Goal: Information Seeking & Learning: Understand process/instructions

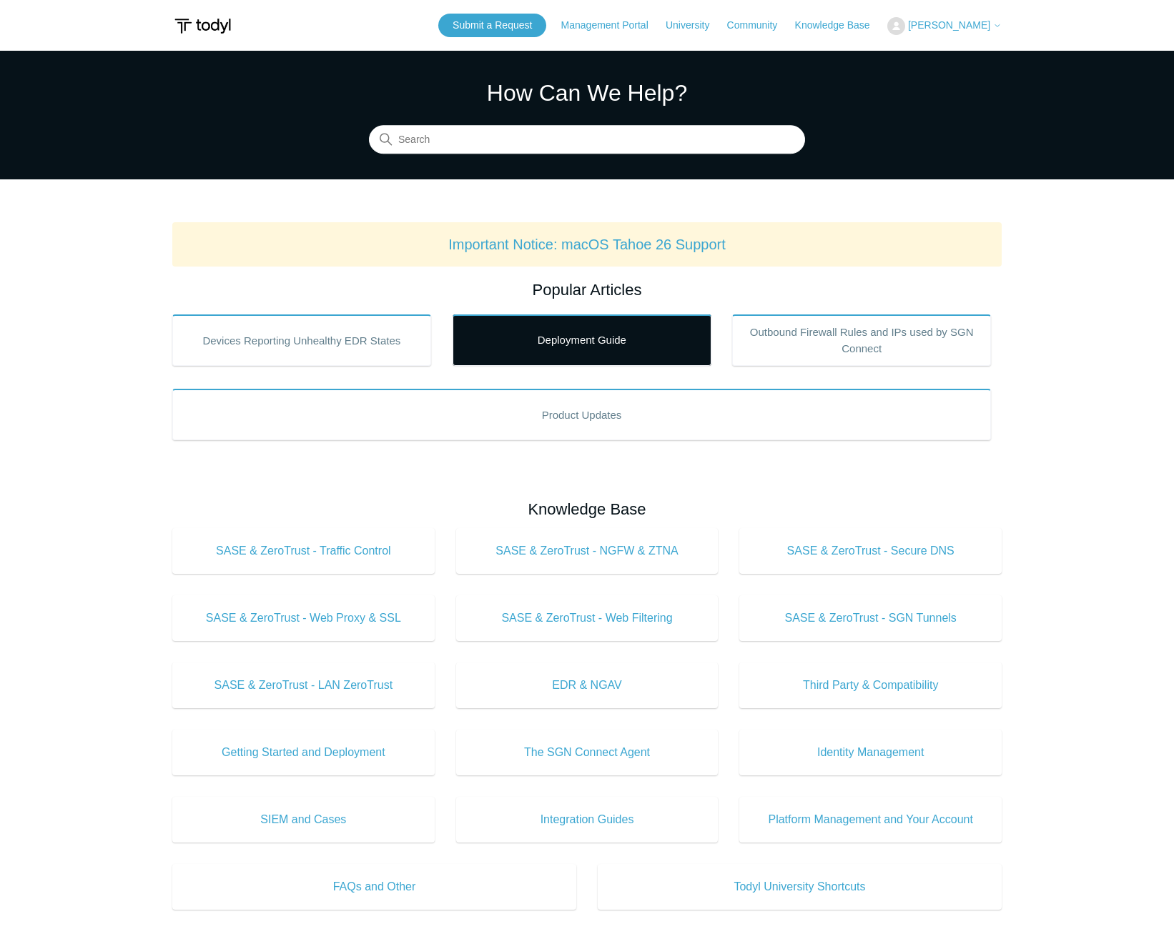
click at [541, 332] on link "Deployment Guide" at bounding box center [581, 340] width 259 height 51
click at [578, 350] on link "Deployment Guide" at bounding box center [581, 340] width 259 height 51
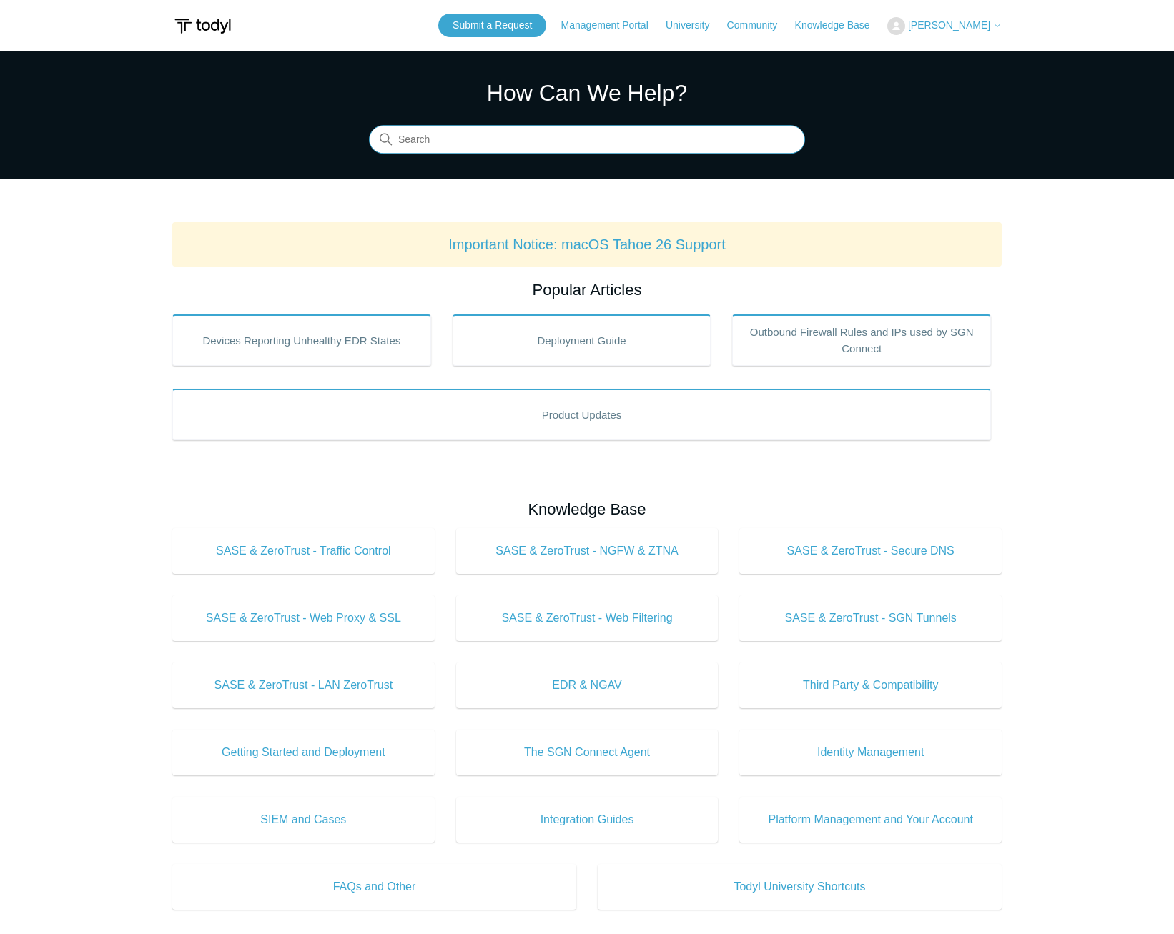
click at [556, 144] on input "Search" at bounding box center [587, 140] width 436 height 29
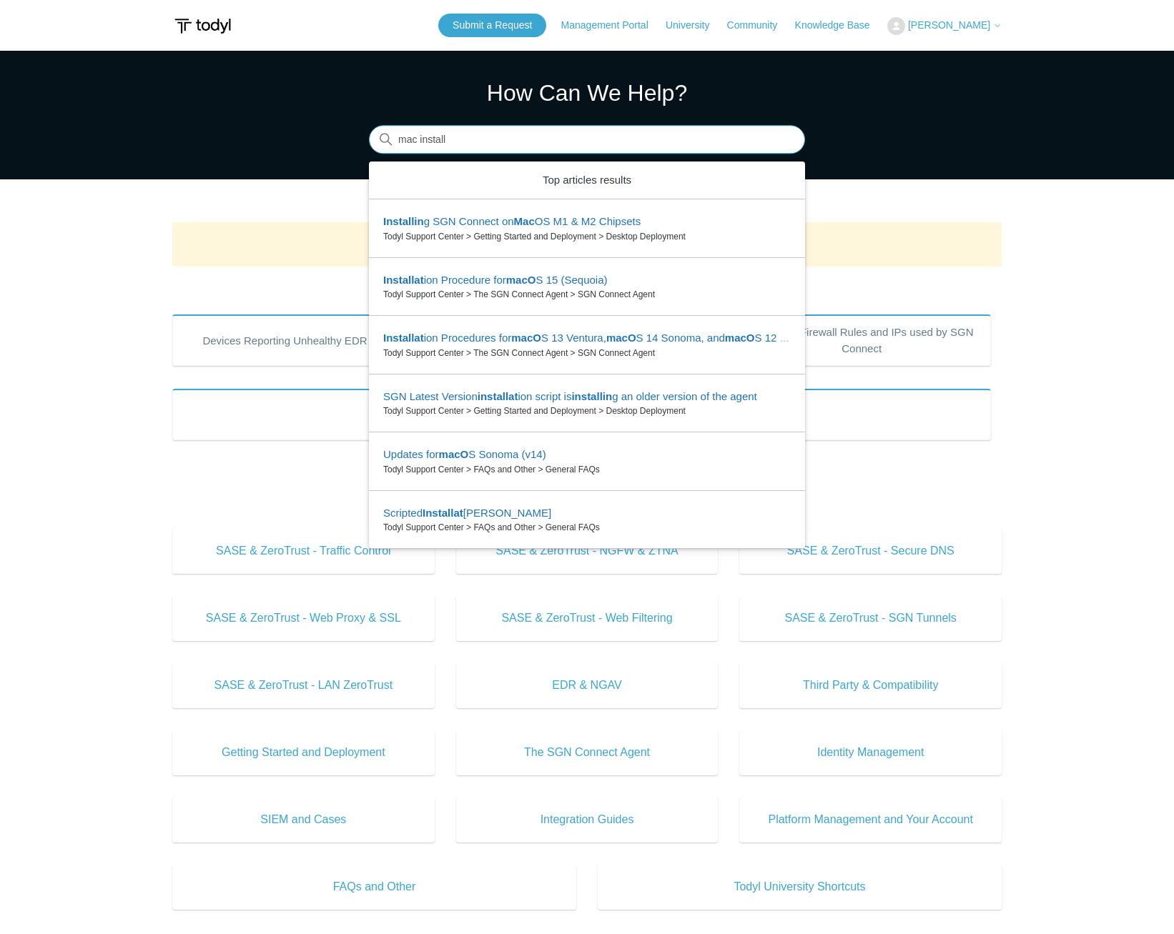
type input "mac install"
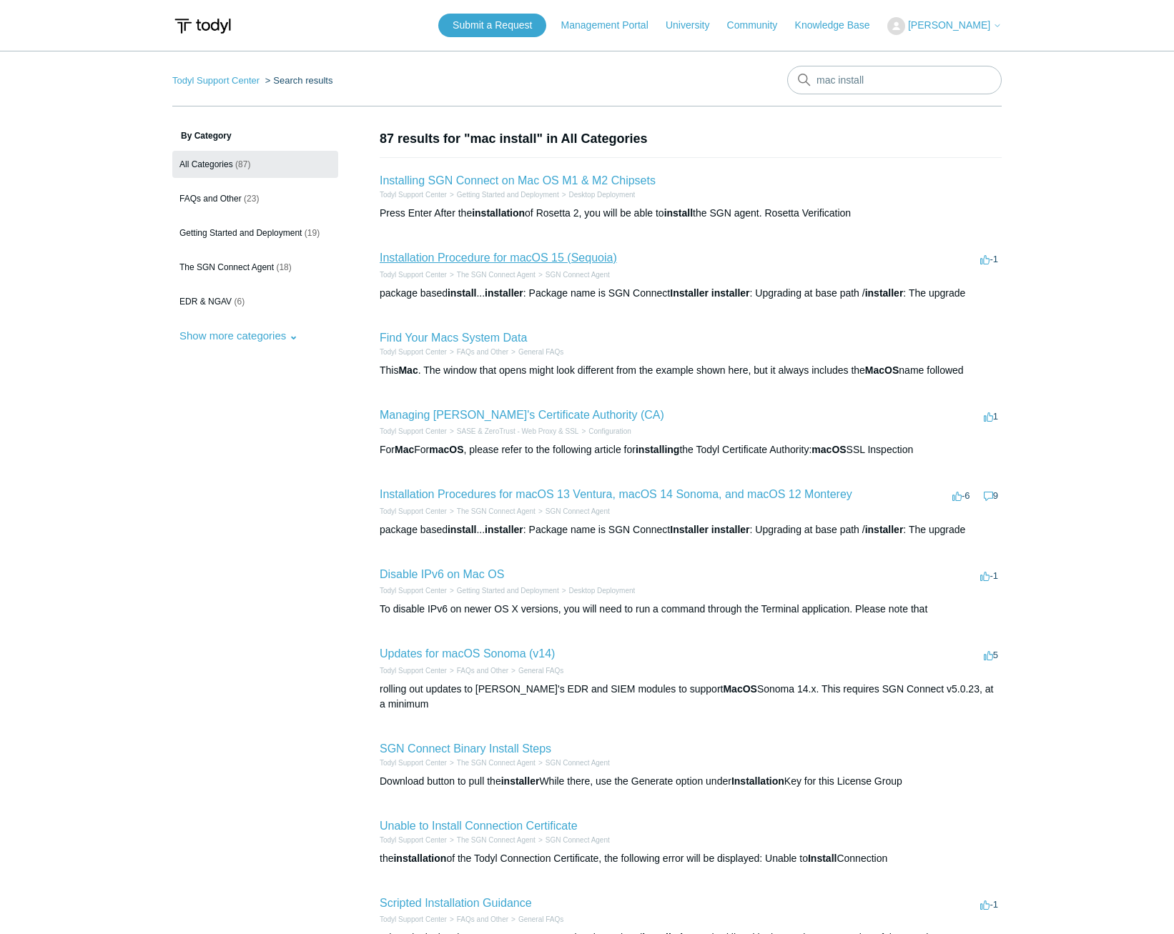
click at [495, 257] on link "Installation Procedure for macOS 15 (Sequoia)" at bounding box center [498, 258] width 237 height 12
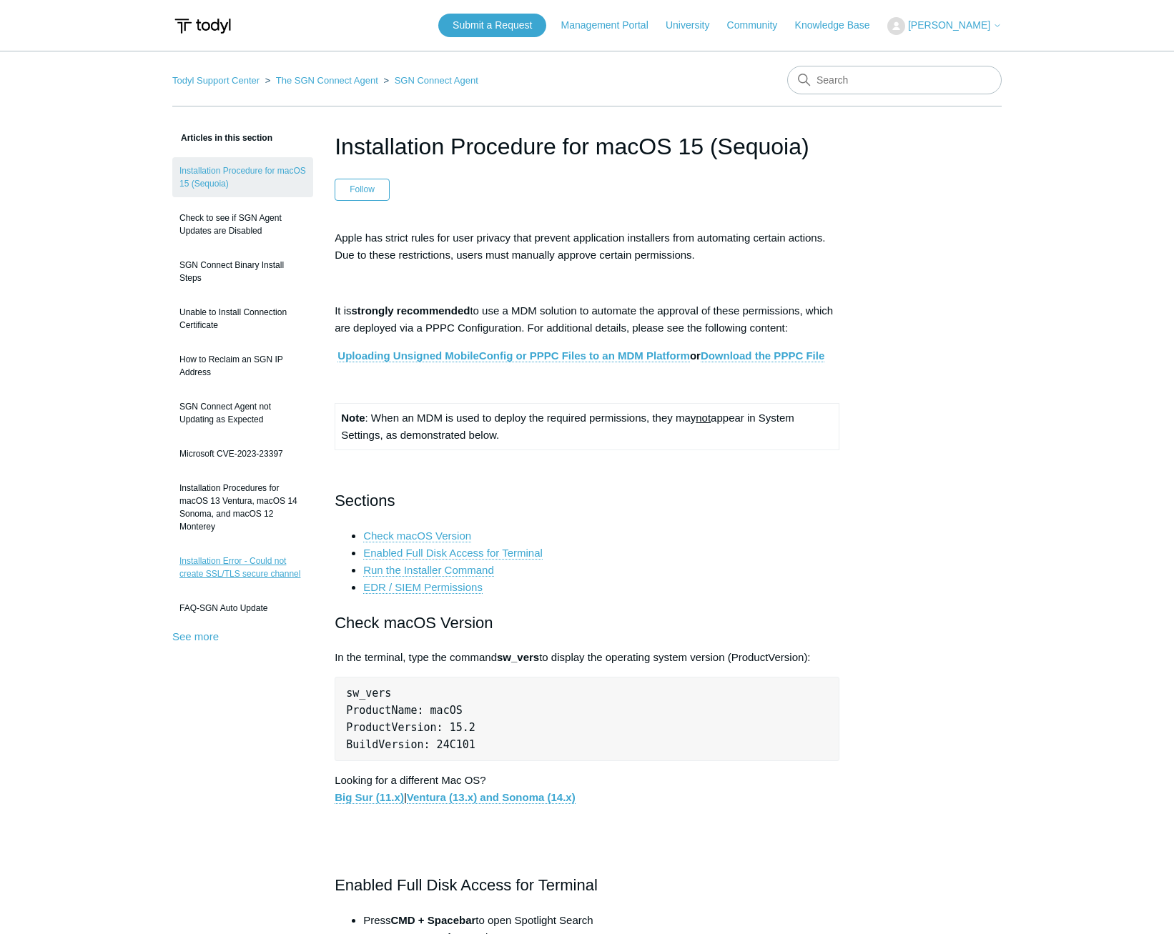
click at [256, 568] on link "Installation Error - Could not create SSL/TLS secure channel" at bounding box center [242, 568] width 141 height 40
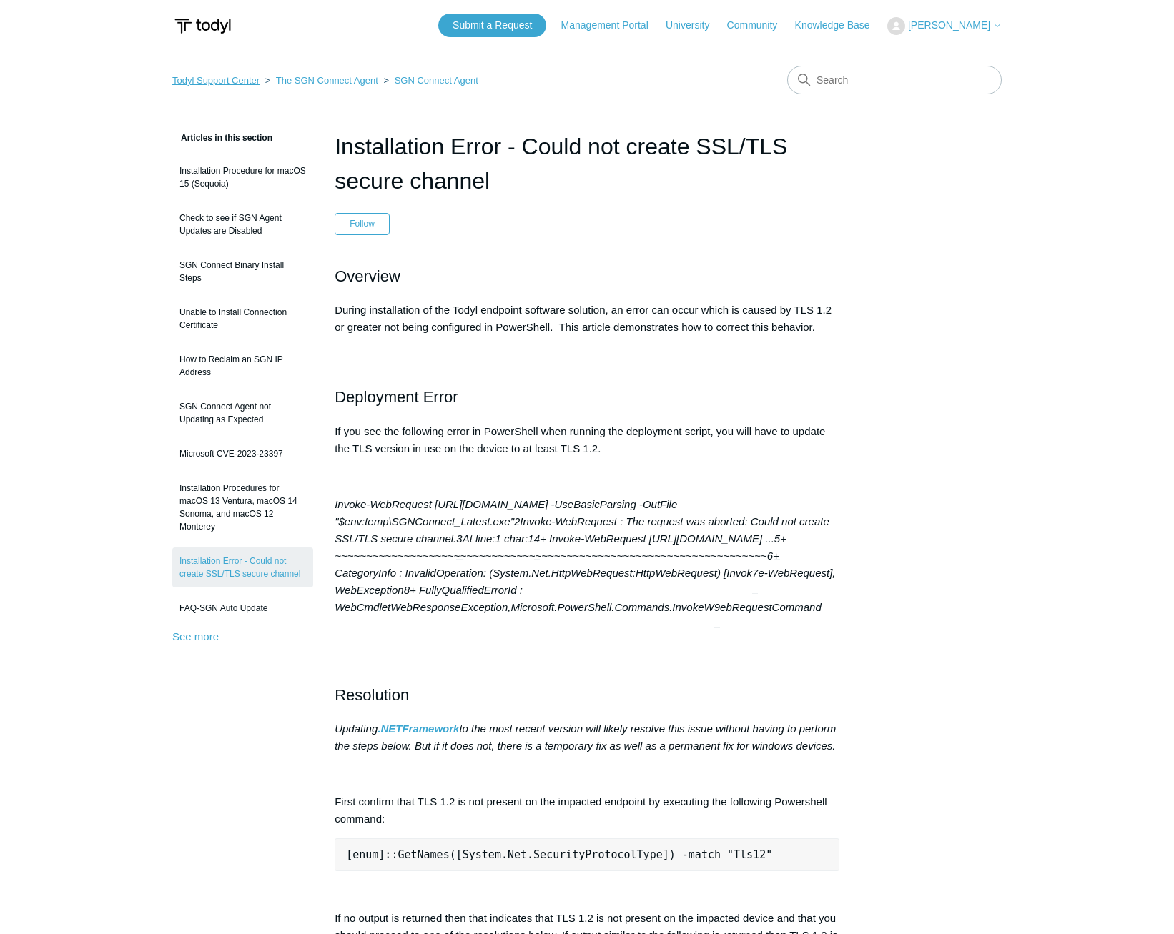
click at [247, 83] on link "Todyl Support Center" at bounding box center [215, 80] width 87 height 11
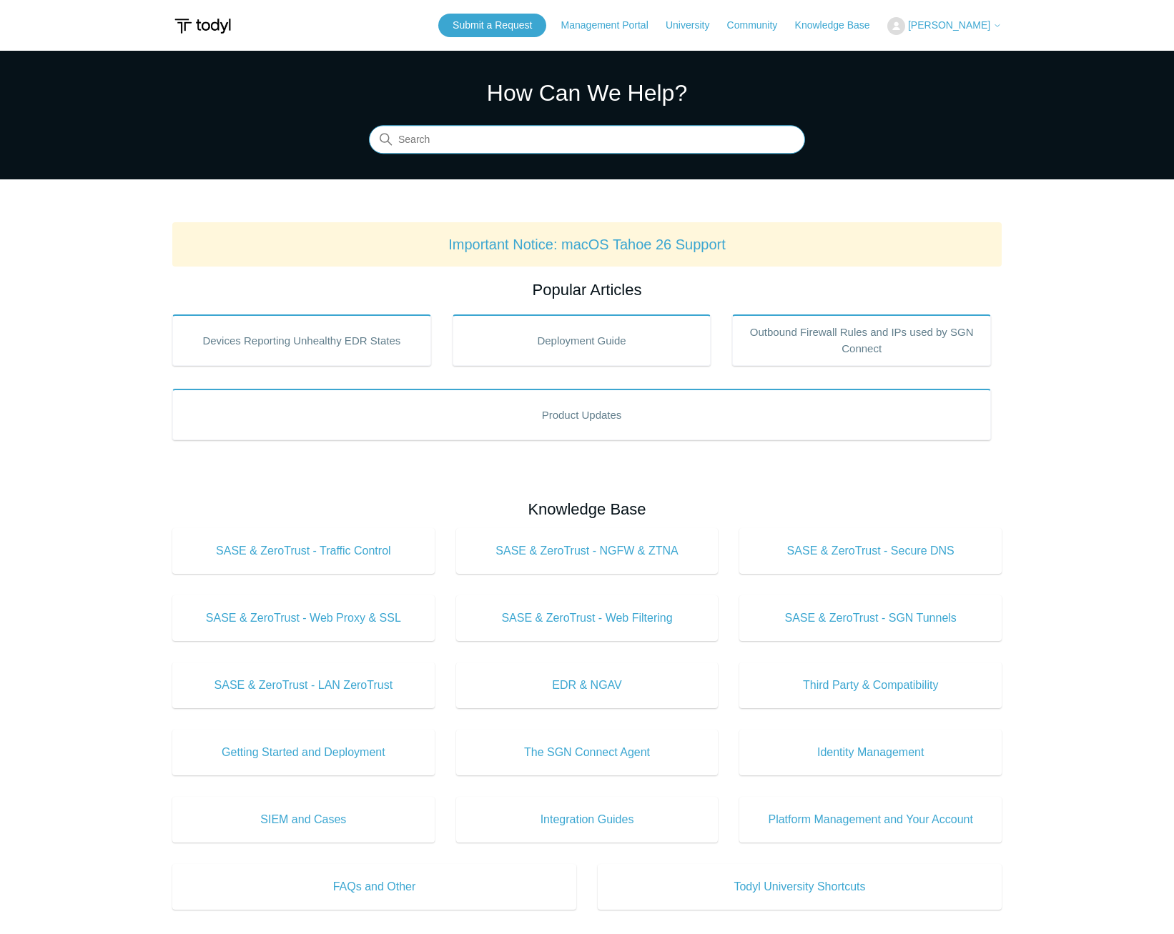
click at [483, 148] on input "Search" at bounding box center [587, 140] width 436 height 29
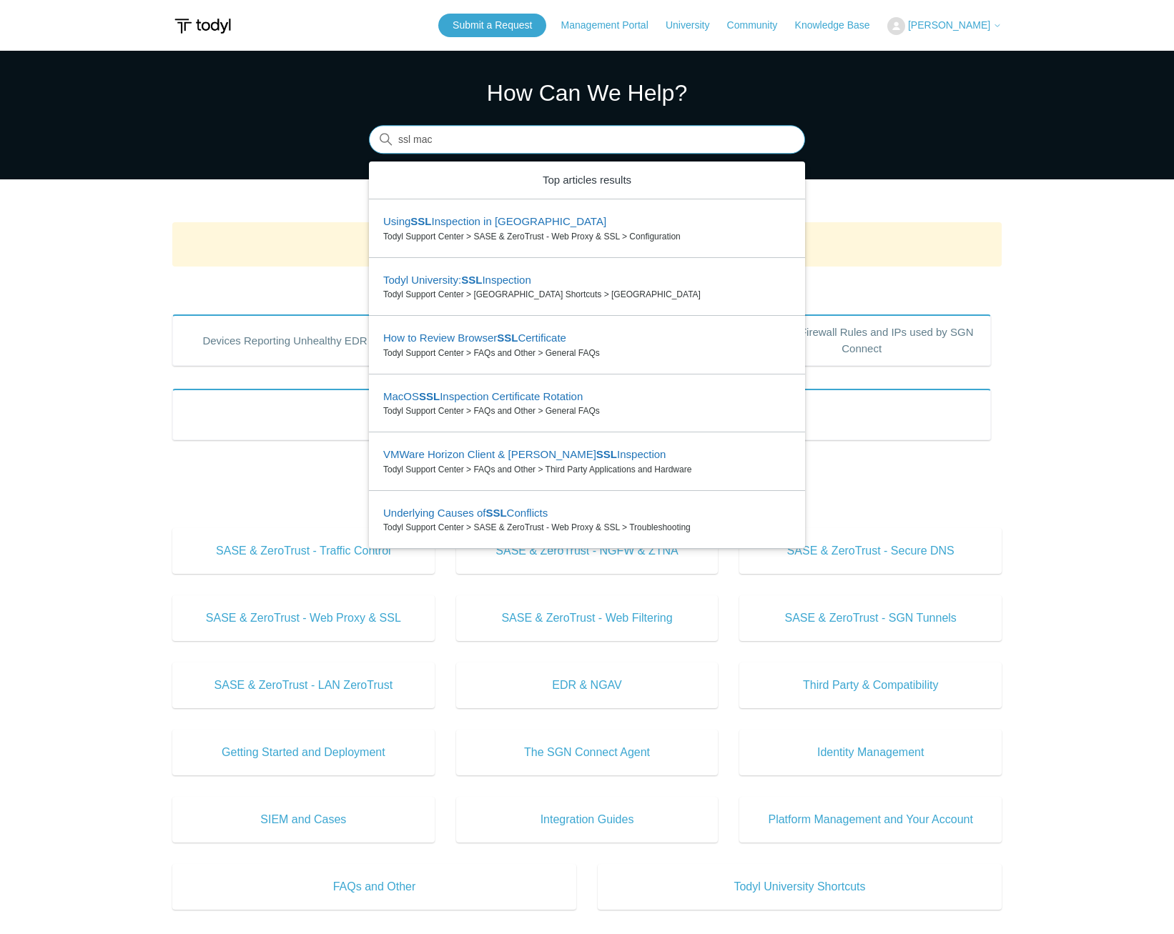
type input "ssl mac"
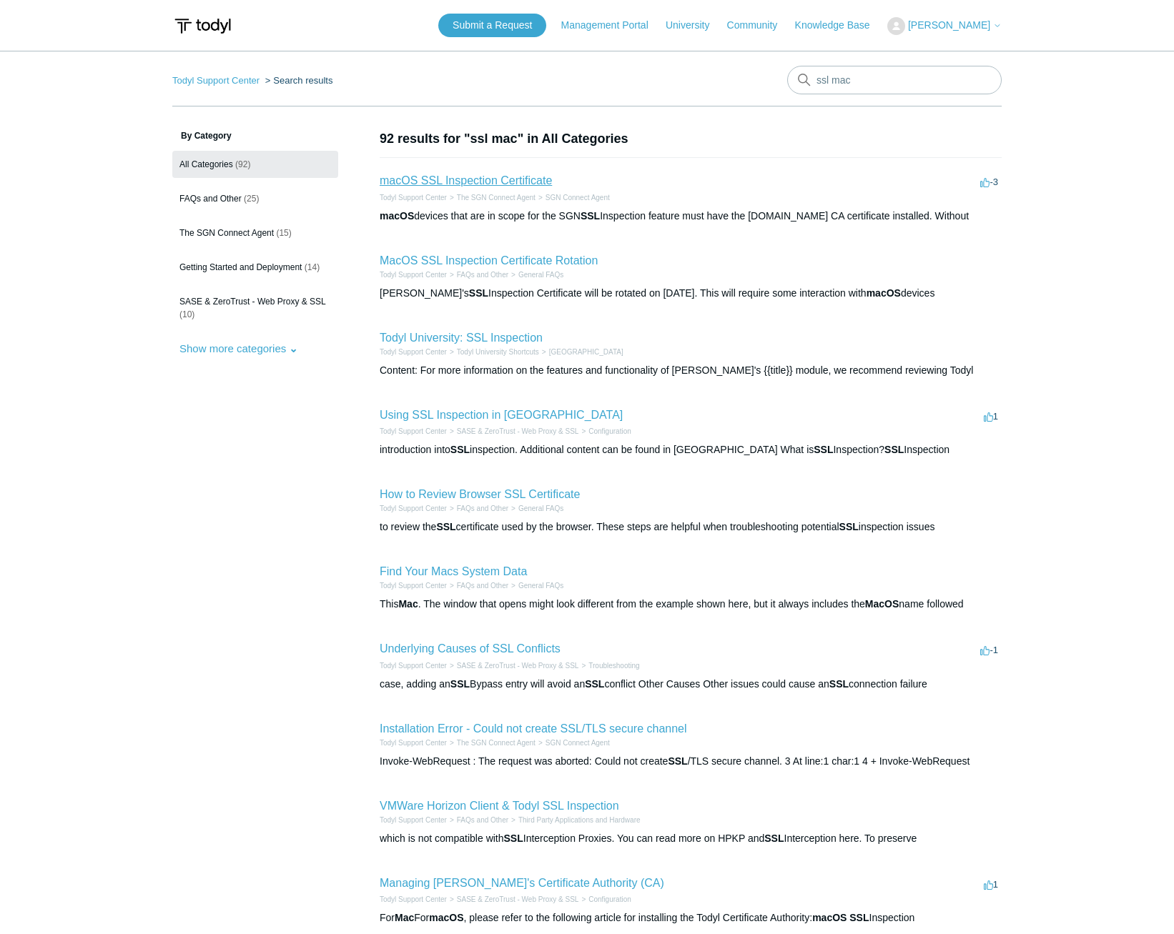
click at [482, 177] on link "macOS SSL Inspection Certificate" at bounding box center [466, 180] width 172 height 12
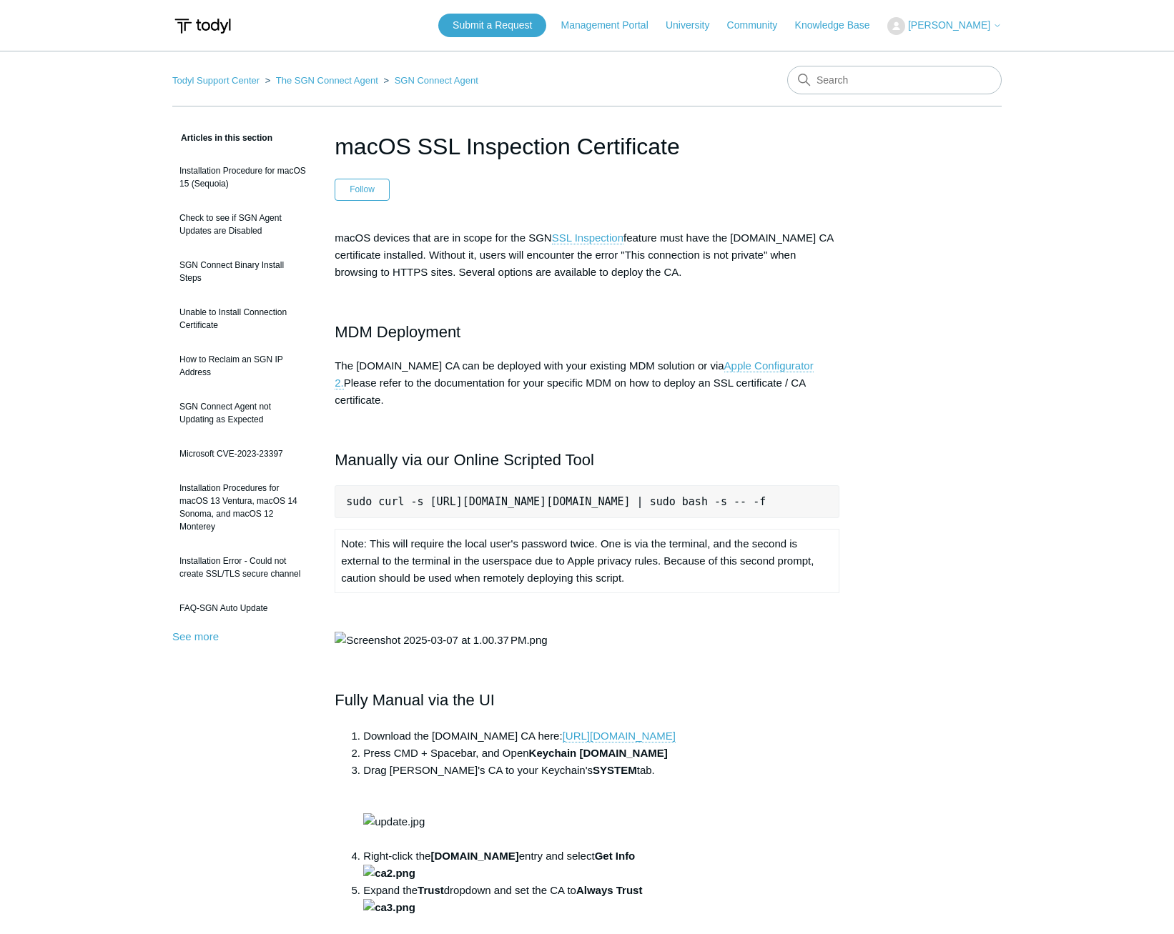
click at [501, 490] on pre "sudo curl -s https://download.todyl.com/misc/macOS-install-CA.sh | sudo bash -s…" at bounding box center [587, 501] width 505 height 33
copy pre "sudo curl -s https://download.todyl.com/misc/macOS-install-CA.sh | sudo bash -s…"
click at [521, 447] on h2 "Manually via our Online Scripted Tool" at bounding box center [587, 459] width 505 height 25
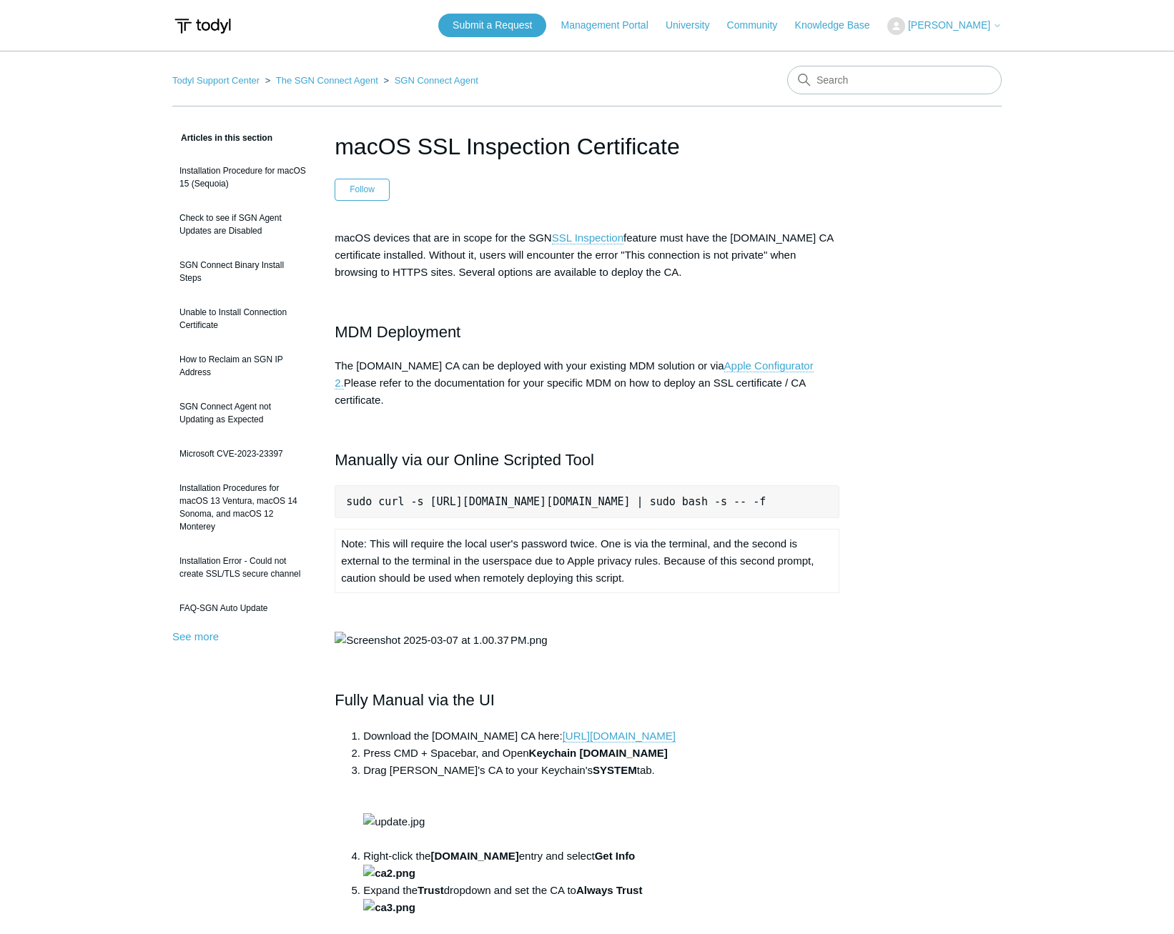
click at [535, 485] on pre "sudo curl -s https://download.todyl.com/misc/macOS-install-CA.sh | sudo bash -s…" at bounding box center [587, 501] width 505 height 33
copy pre "sudo curl -s https://download.todyl.com/misc/macOS-install-CA.sh | sudo bash -s…"
click at [556, 447] on h2 "Manually via our Online Scripted Tool" at bounding box center [587, 459] width 505 height 25
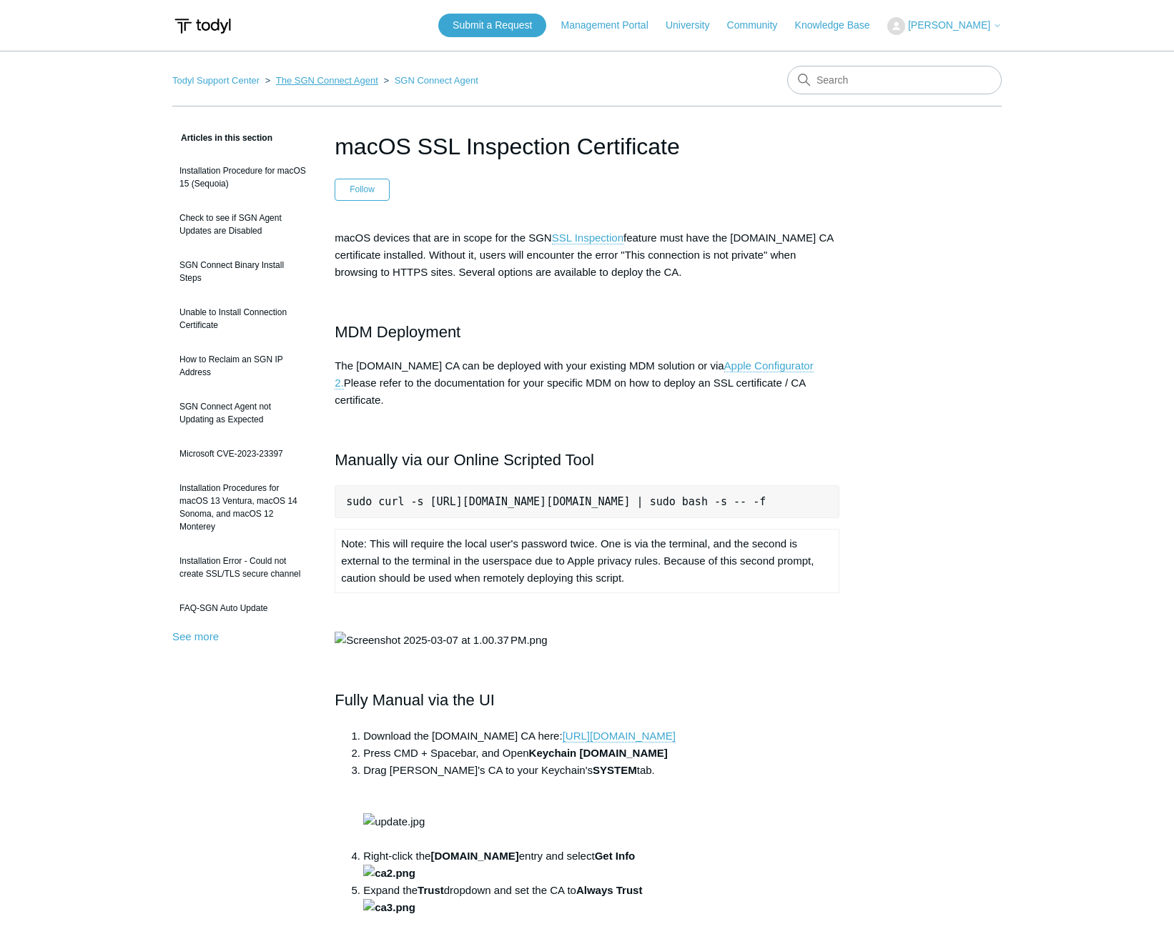
click at [315, 83] on link "The SGN Connect Agent" at bounding box center [327, 80] width 102 height 11
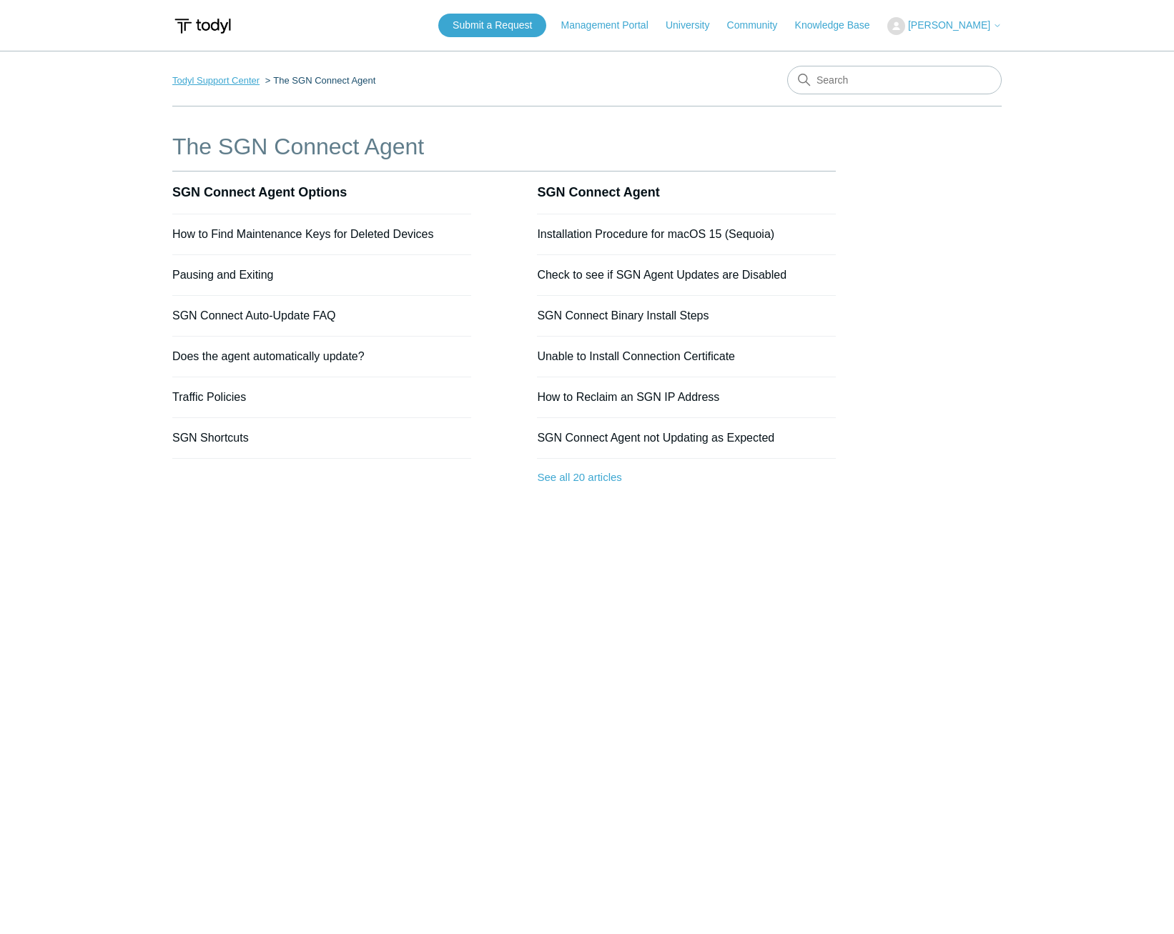
click at [178, 83] on link "Todyl Support Center" at bounding box center [215, 80] width 87 height 11
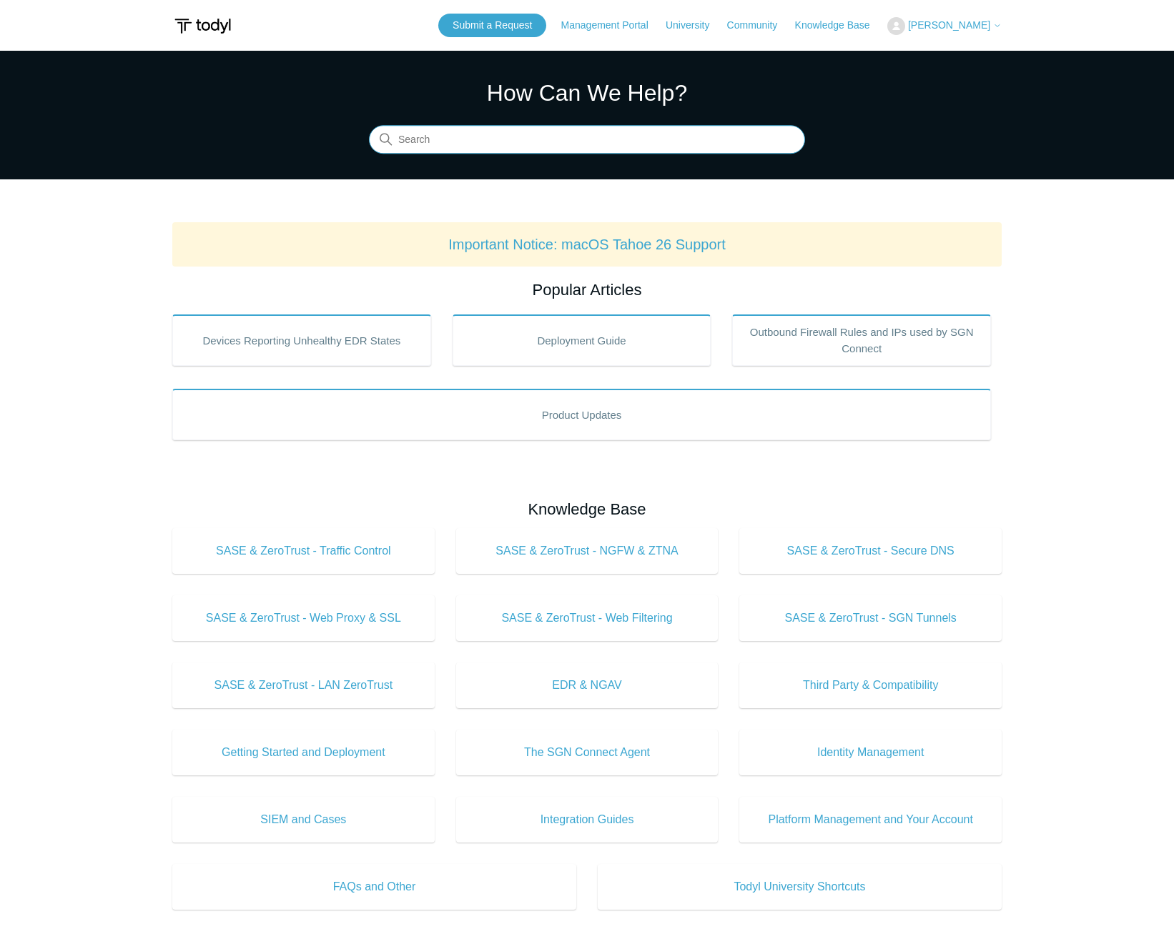
click at [460, 142] on input "Search" at bounding box center [587, 140] width 436 height 29
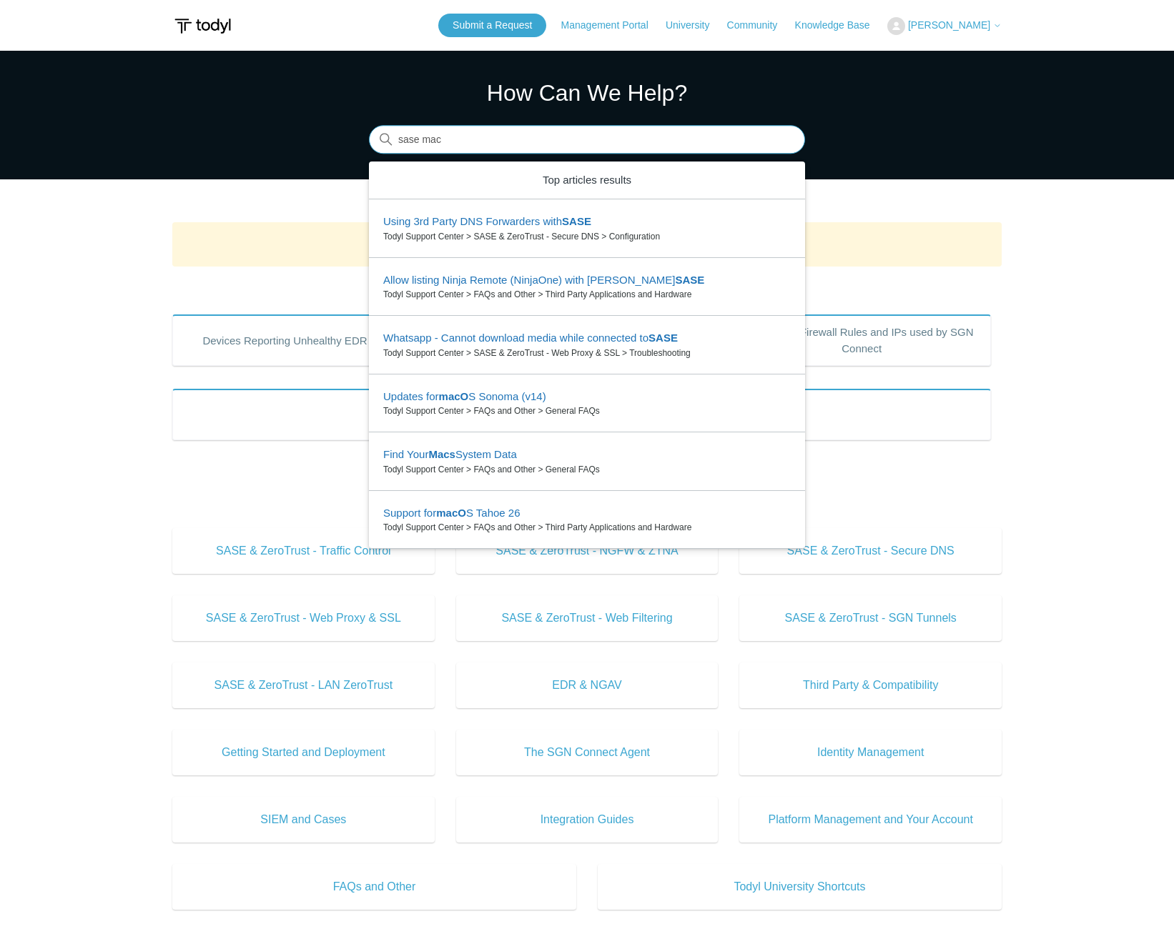
type input "sase mac"
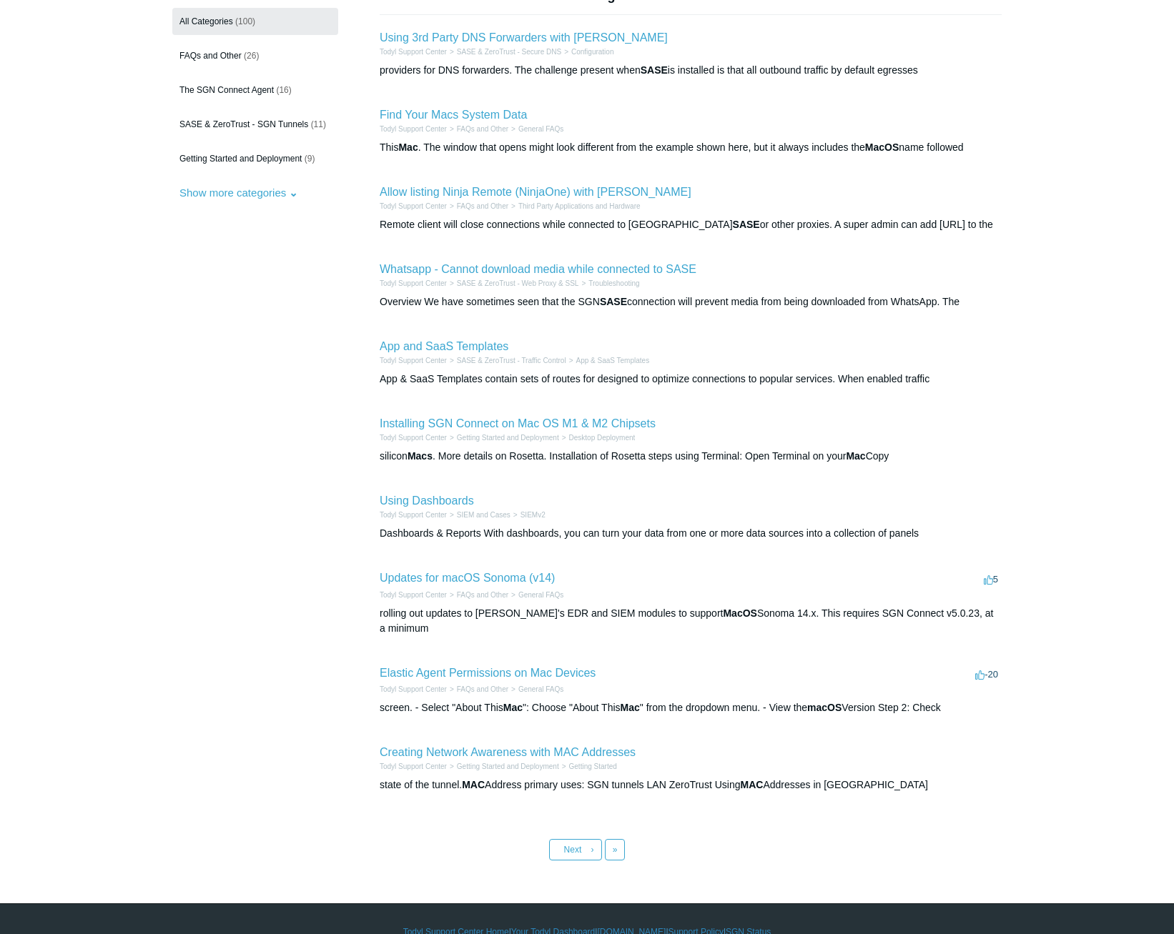
scroll to position [154, 0]
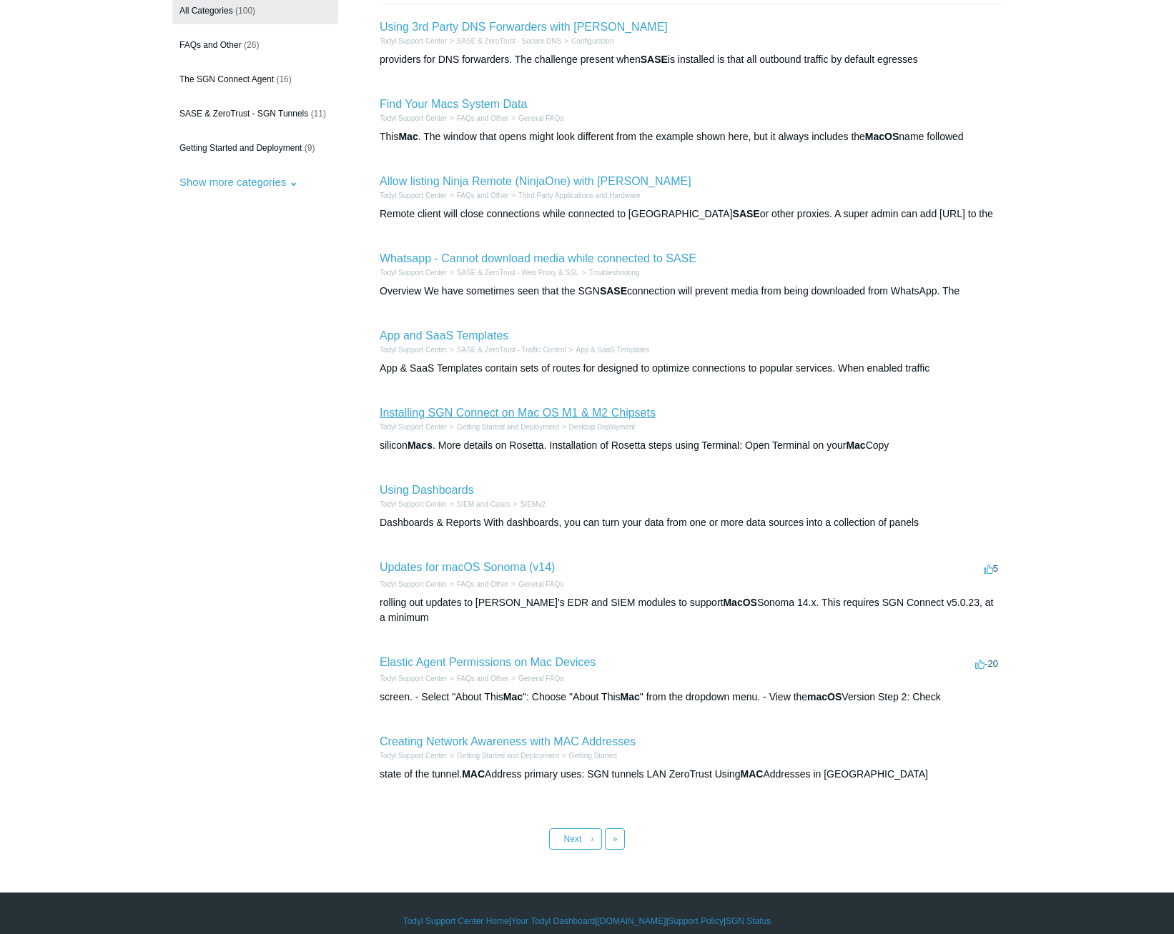
click at [528, 414] on link "Installing SGN Connect on Mac OS M1 & M2 Chipsets" at bounding box center [518, 413] width 276 height 12
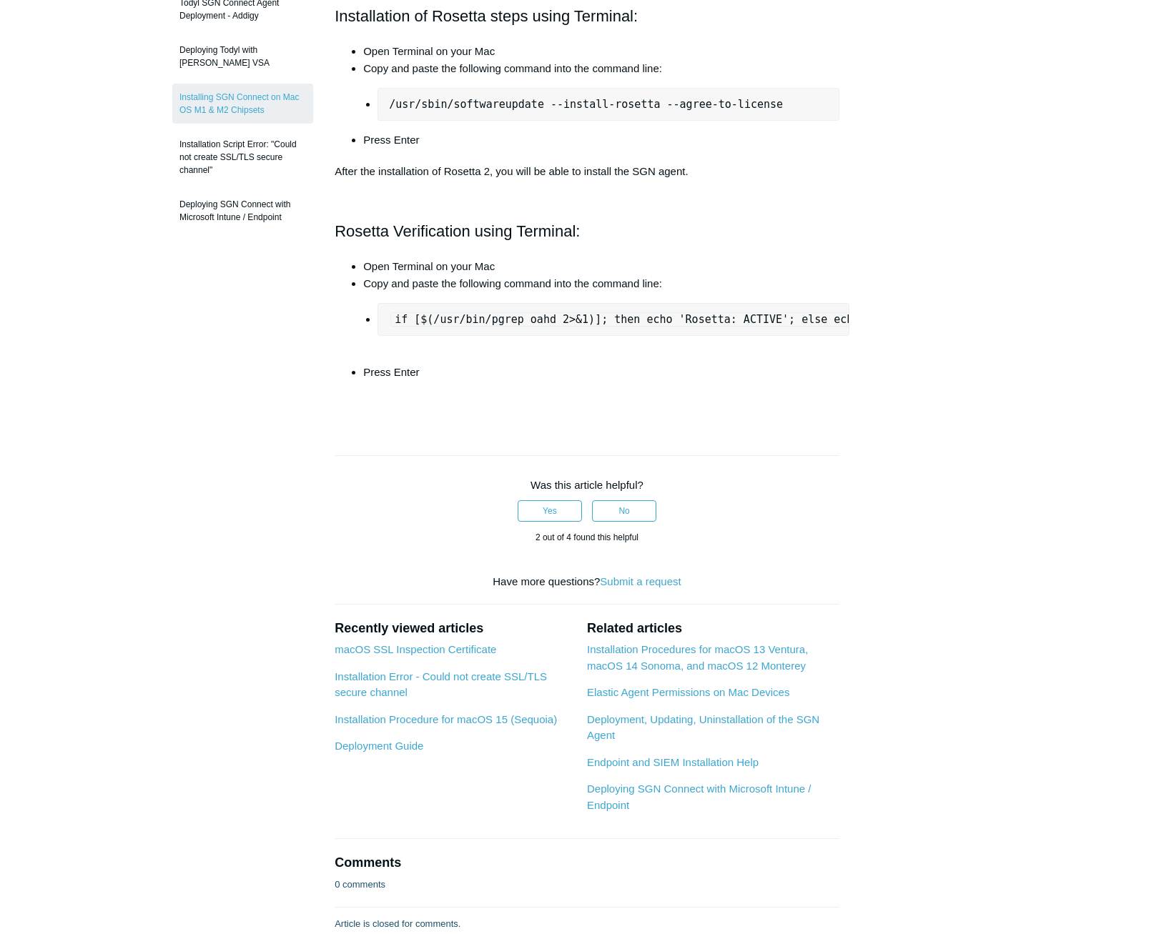
scroll to position [429, 0]
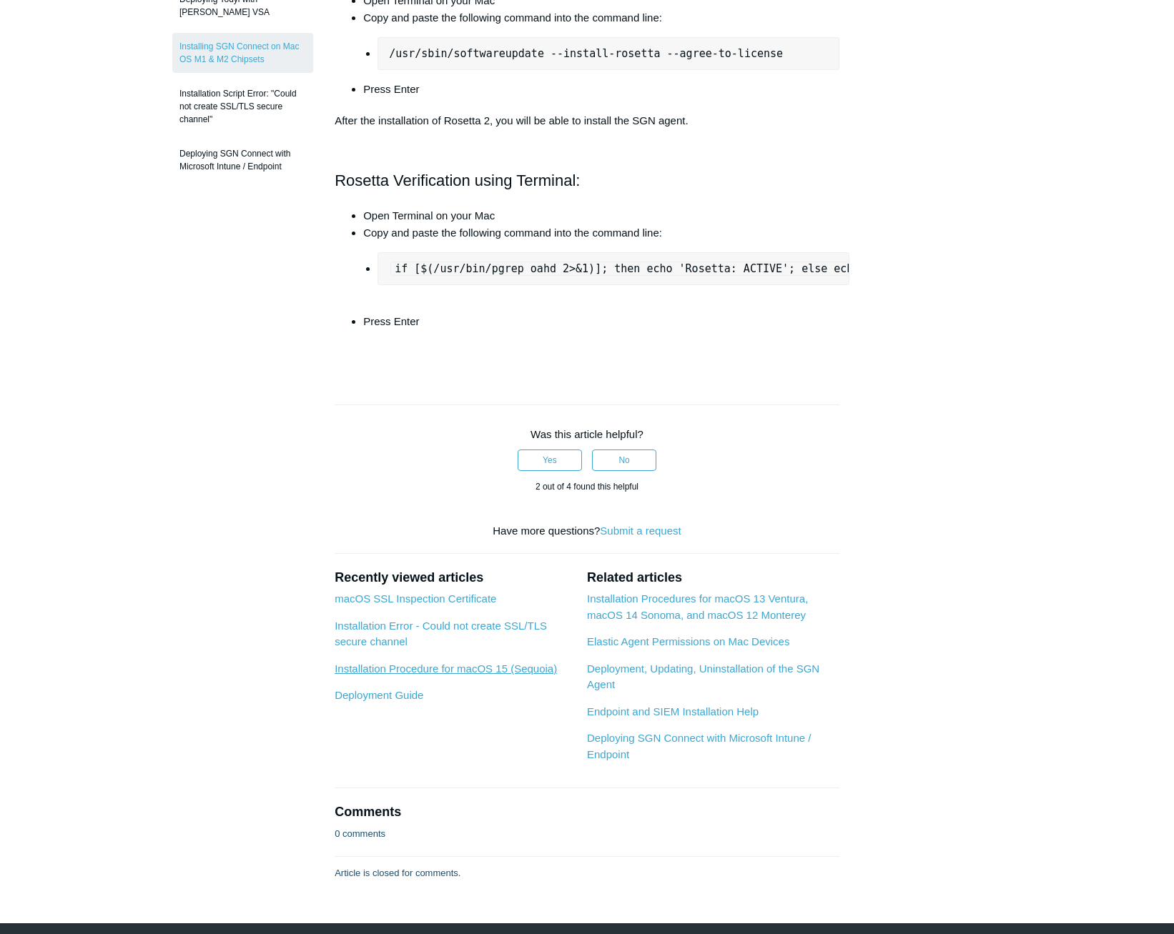
click at [493, 675] on link "Installation Procedure for macOS 15 (Sequoia)" at bounding box center [446, 669] width 222 height 12
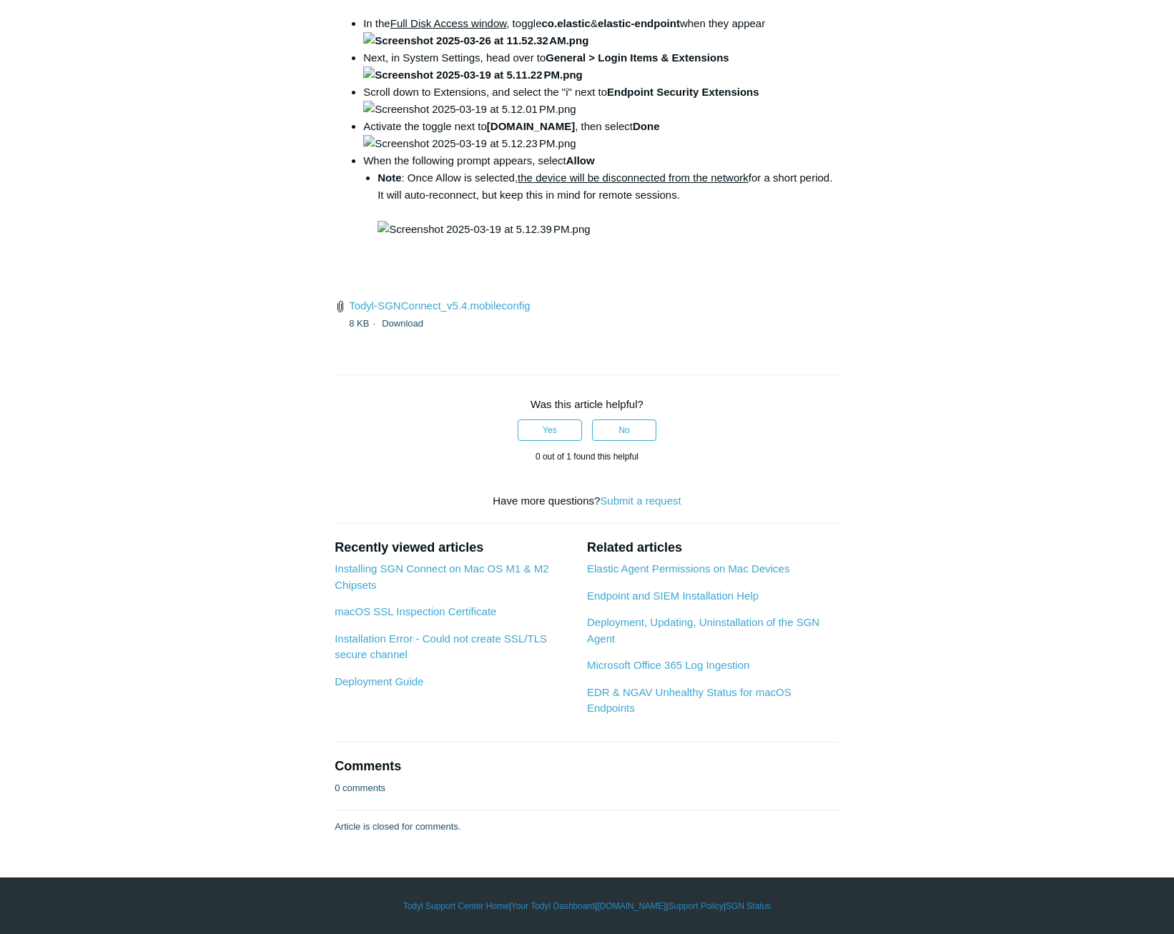
scroll to position [4819, 0]
